Goal: Task Accomplishment & Management: Use online tool/utility

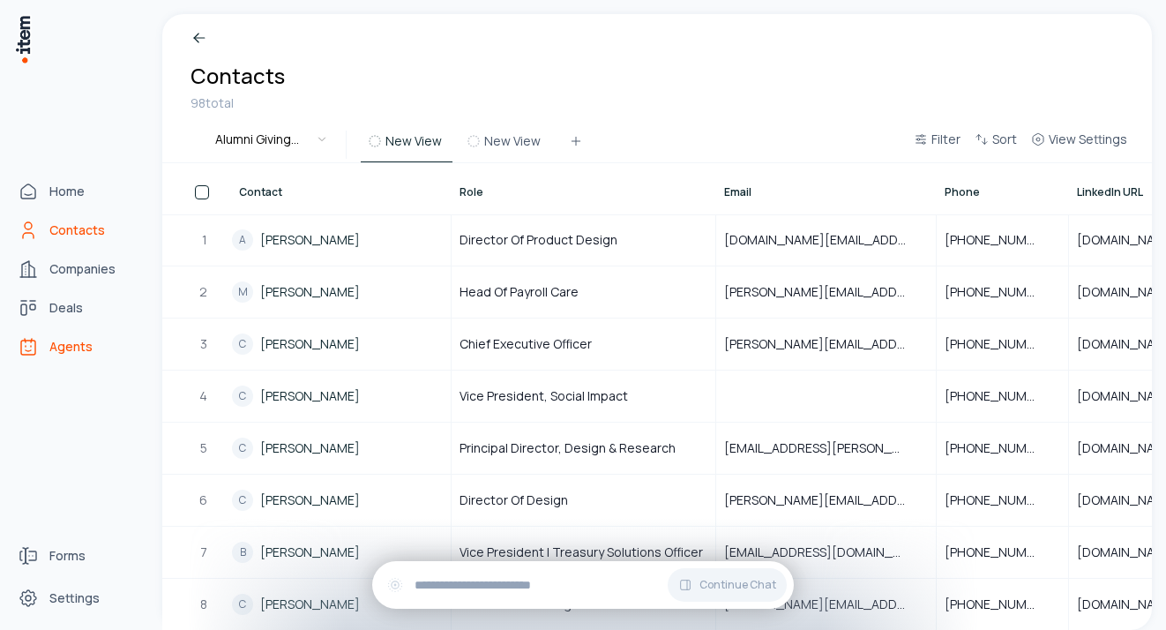
click at [77, 339] on span "Agents" at bounding box center [70, 347] width 43 height 18
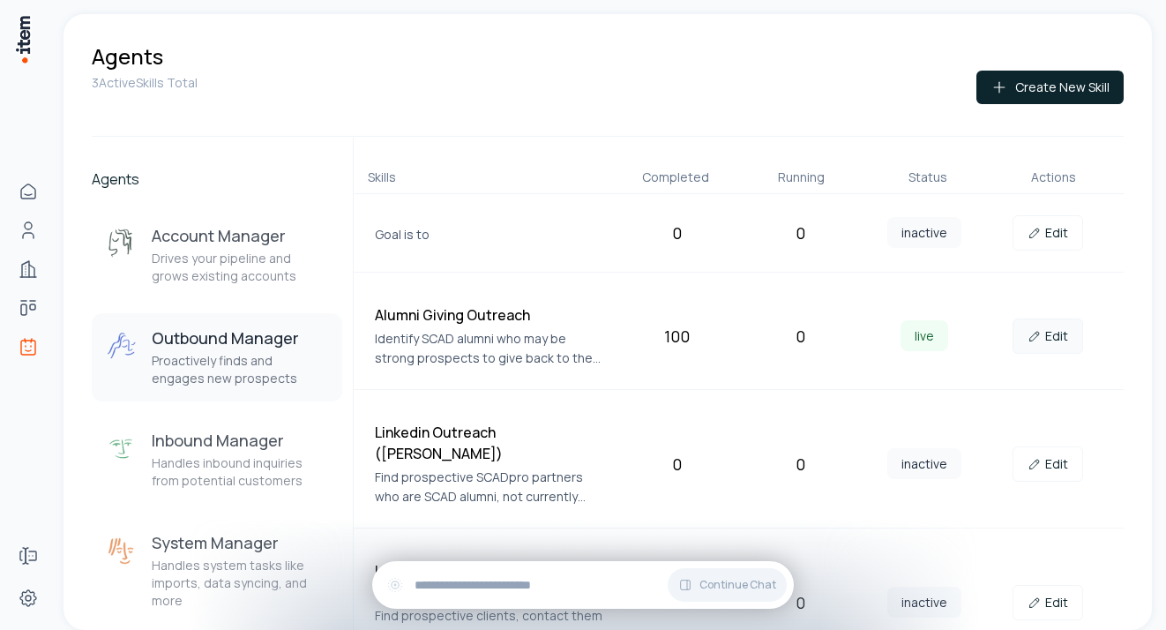
click at [1040, 343] on link "Edit" at bounding box center [1048, 336] width 71 height 35
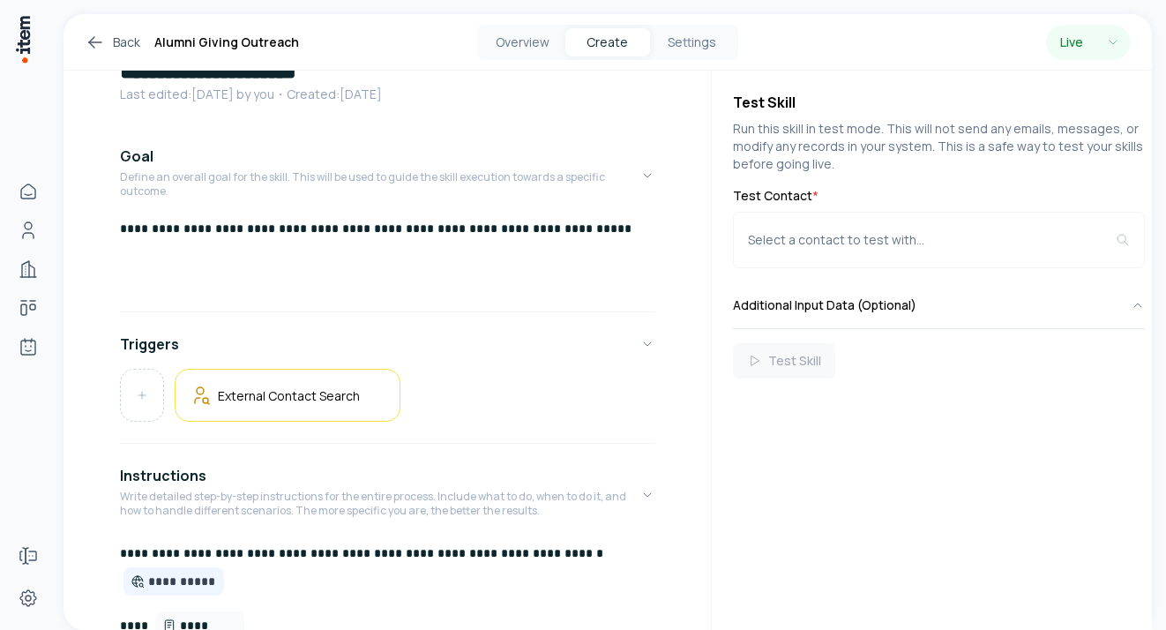
scroll to position [99, 0]
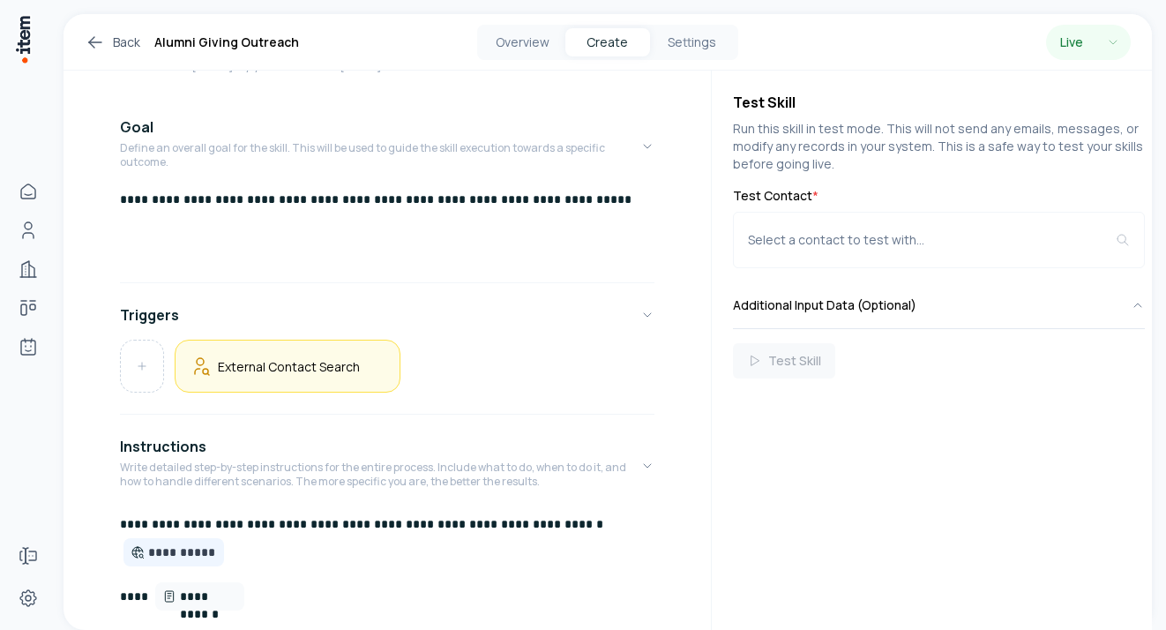
click at [306, 374] on div "External Contact Search" at bounding box center [288, 366] width 196 height 23
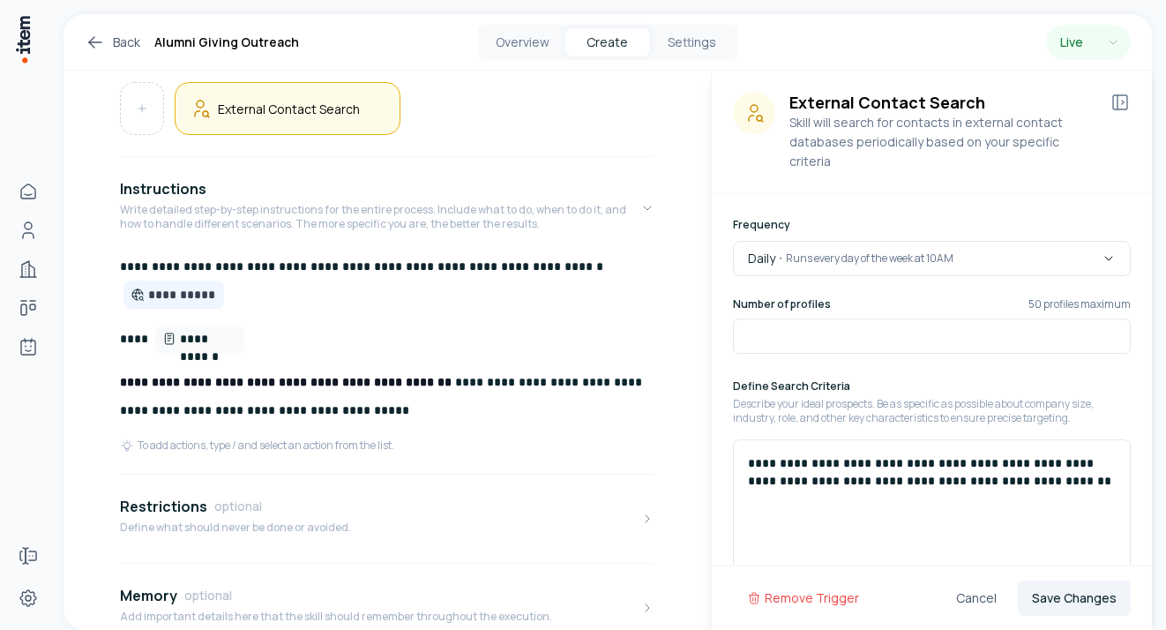
scroll to position [357, 0]
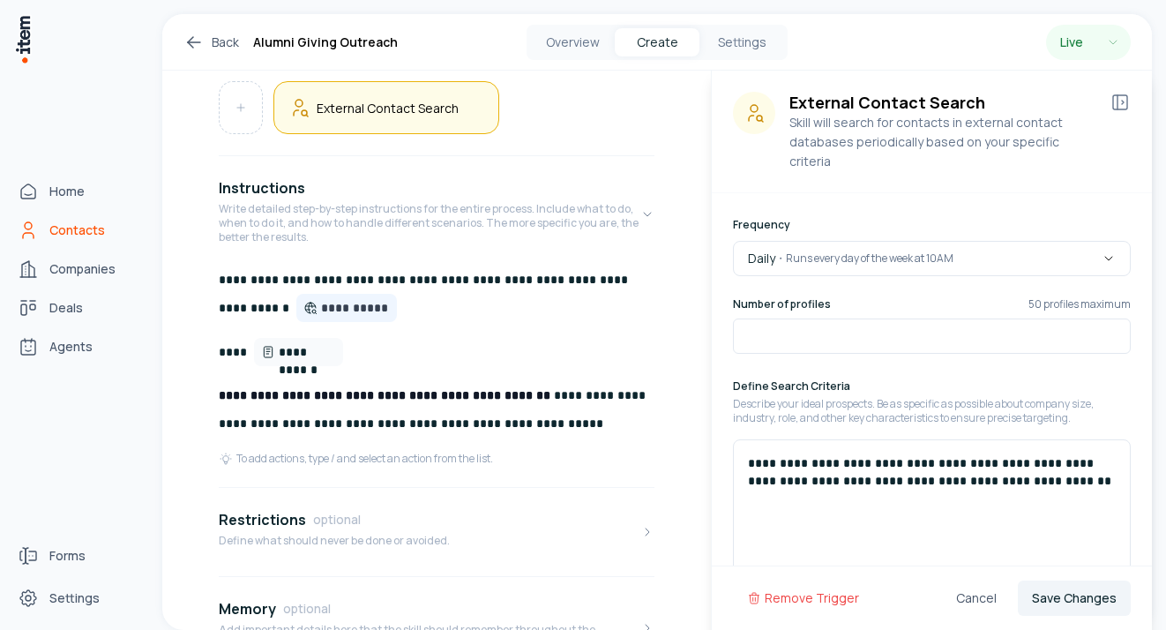
click at [62, 229] on span "Contacts" at bounding box center [77, 230] width 56 height 18
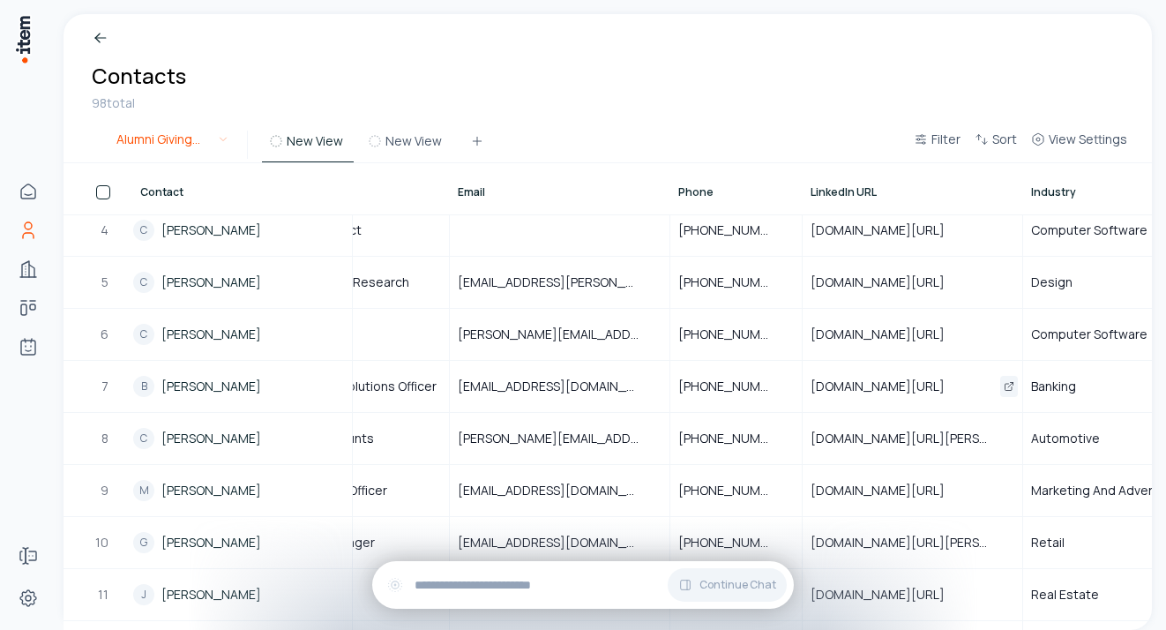
scroll to position [166, 156]
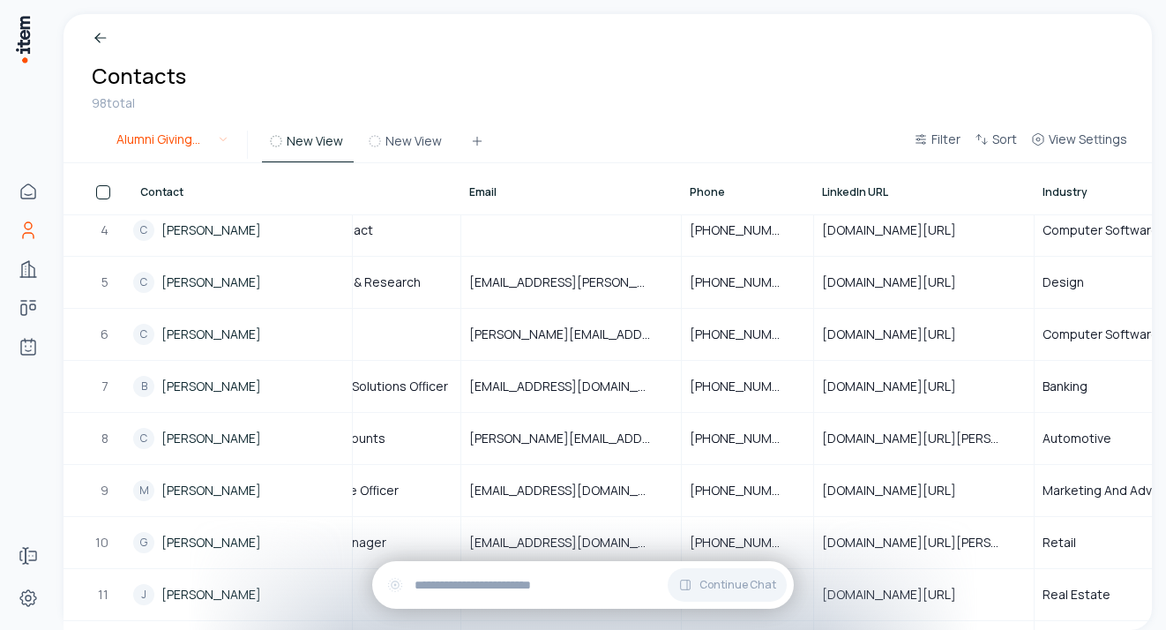
click at [216, 137] on html "Home Contacts Companies Deals Agents Forms Settings Breadcrumb Contacts 98 tota…" at bounding box center [583, 315] width 1166 height 630
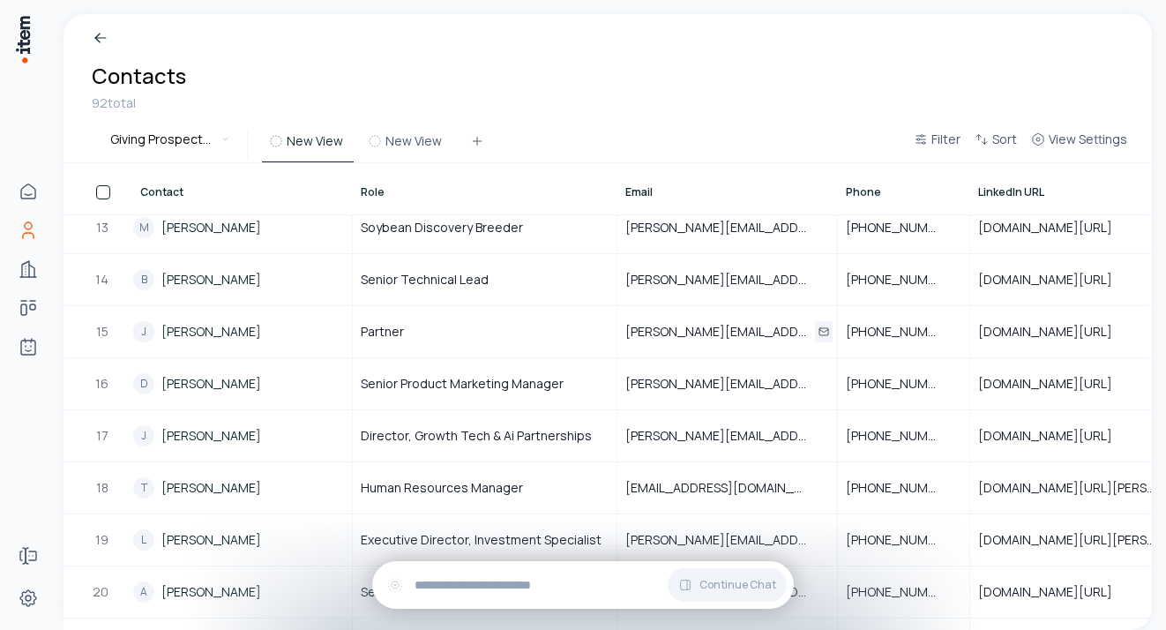
scroll to position [640, 0]
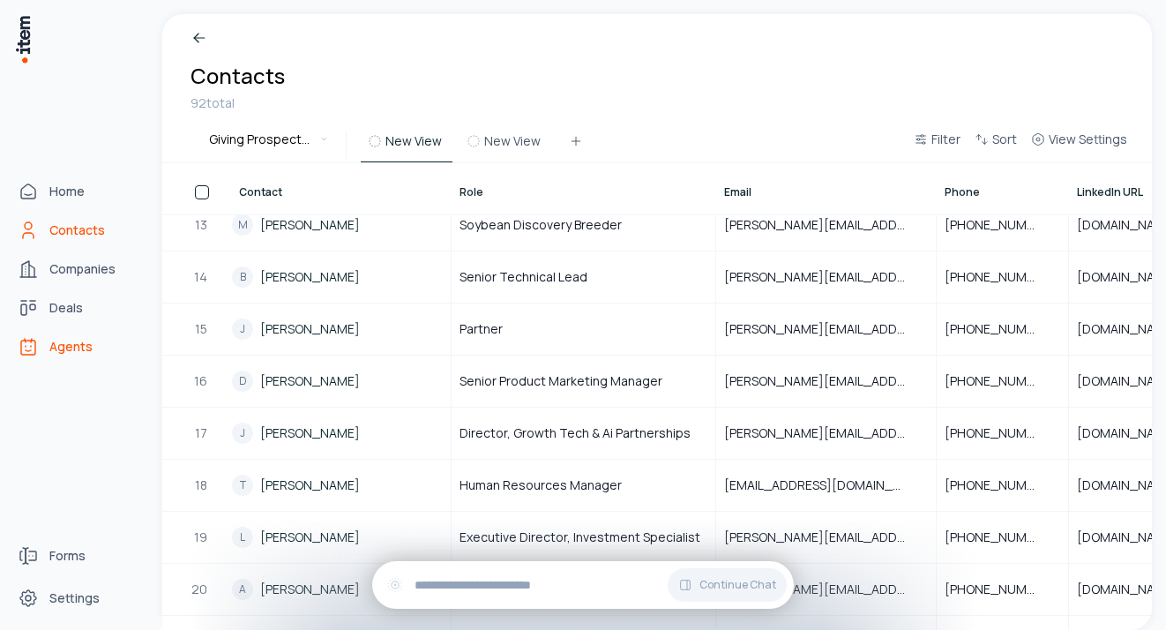
click at [78, 348] on span "Agents" at bounding box center [70, 347] width 43 height 18
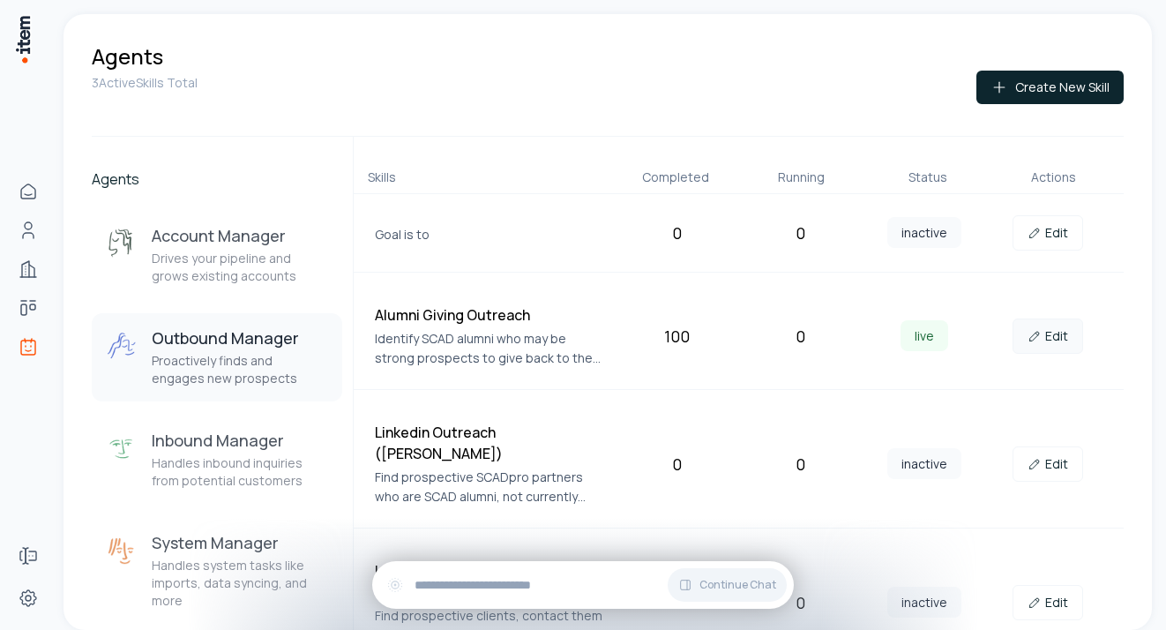
click at [1062, 342] on link "Edit" at bounding box center [1048, 336] width 71 height 35
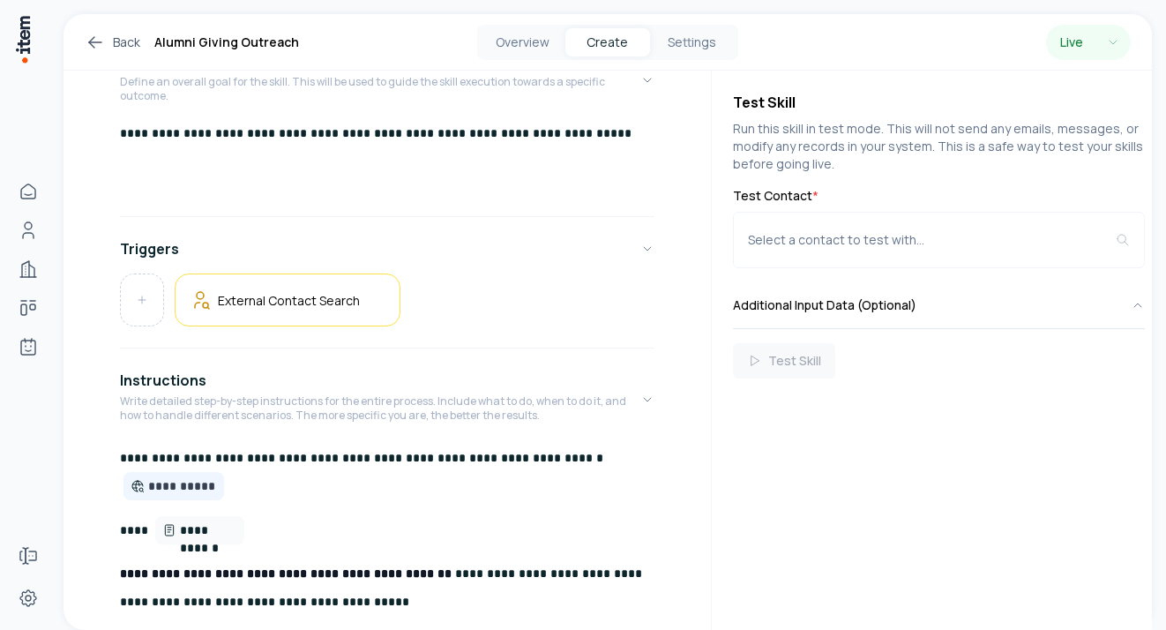
scroll to position [158, 0]
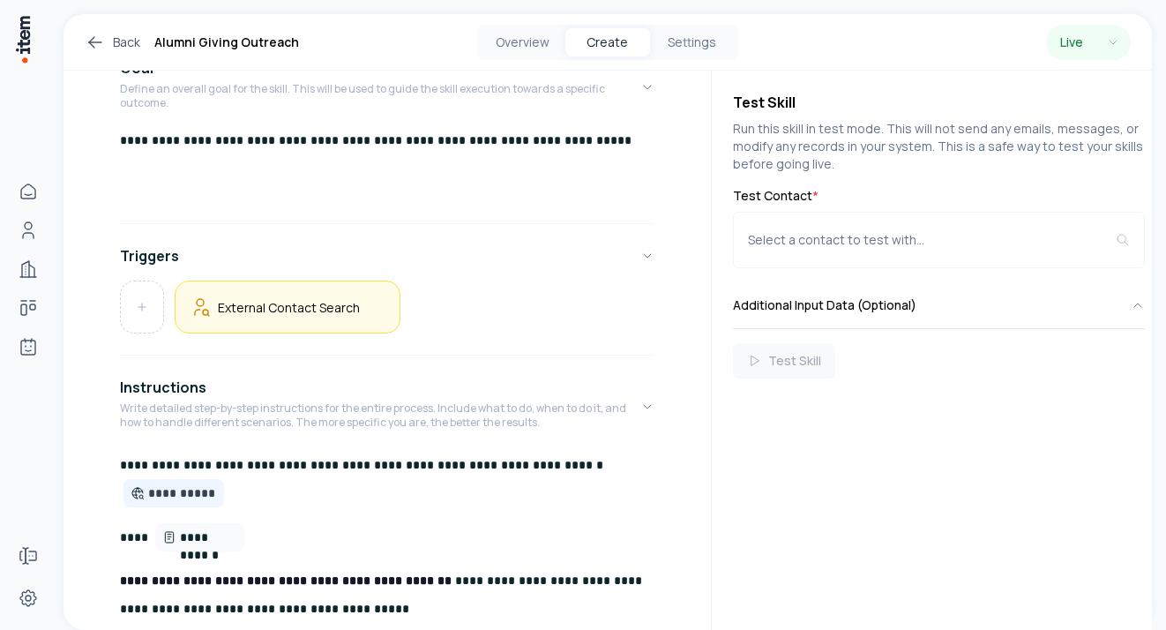
click at [322, 307] on h5 "External Contact Search" at bounding box center [289, 307] width 142 height 17
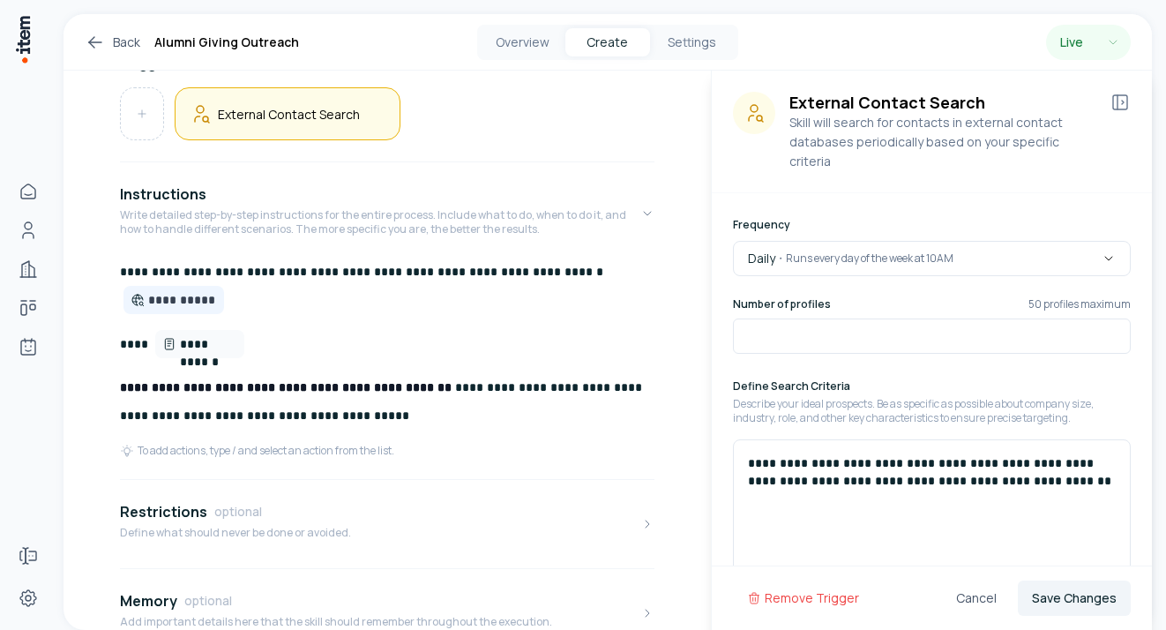
scroll to position [359, 0]
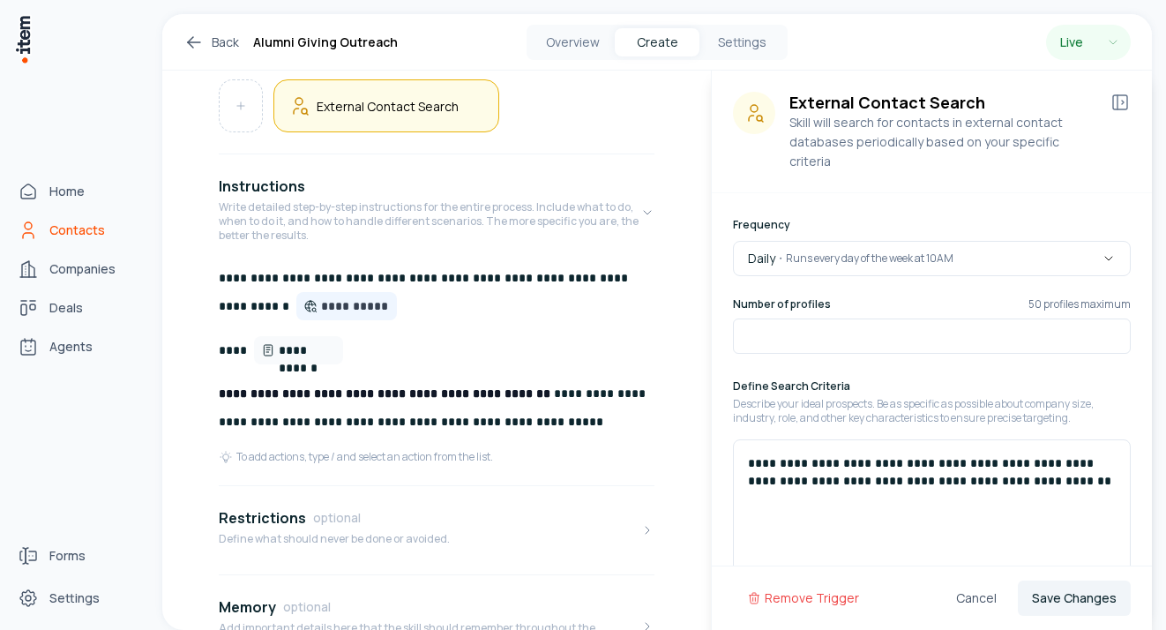
click at [66, 229] on span "Contacts" at bounding box center [77, 230] width 56 height 18
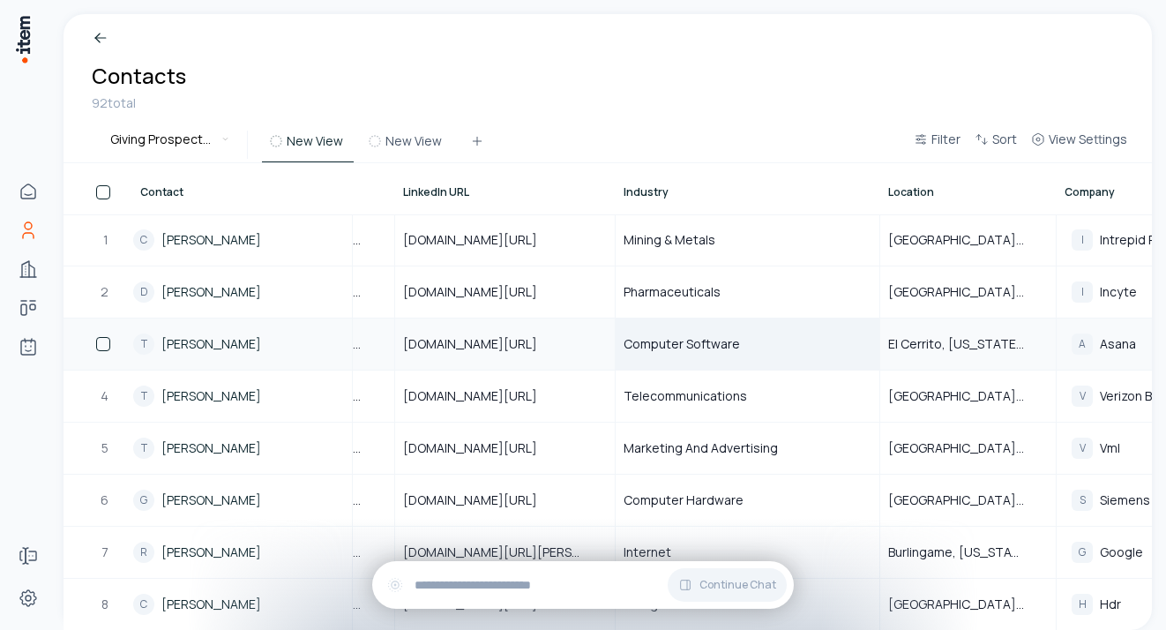
scroll to position [0, 574]
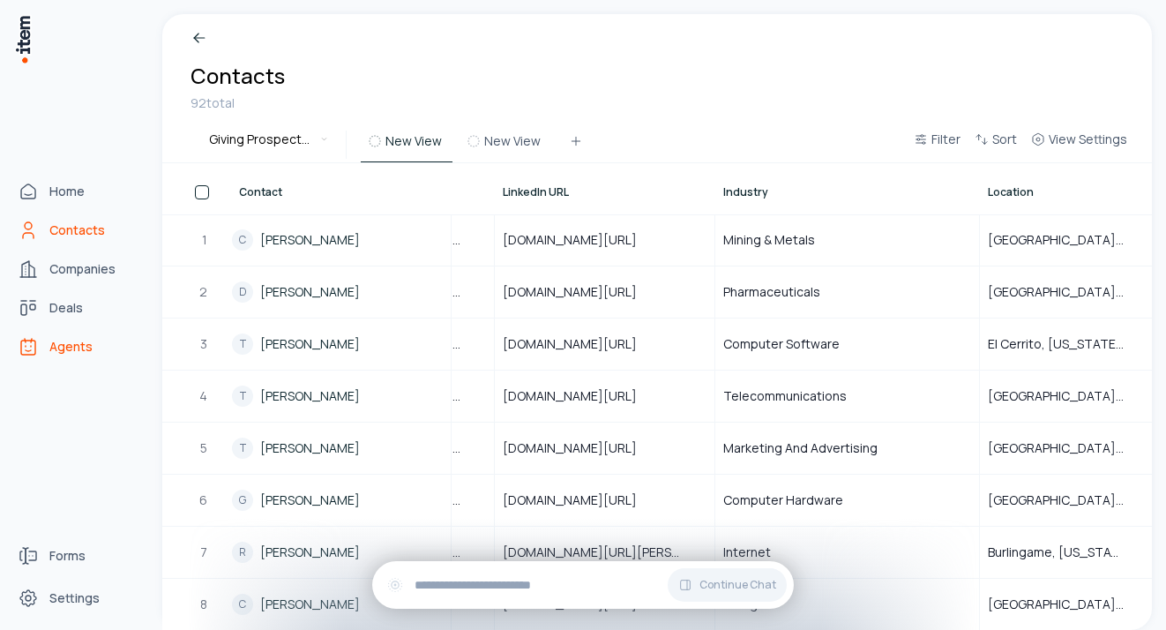
click at [58, 354] on span "Agents" at bounding box center [70, 347] width 43 height 18
